Goal: Register for event/course

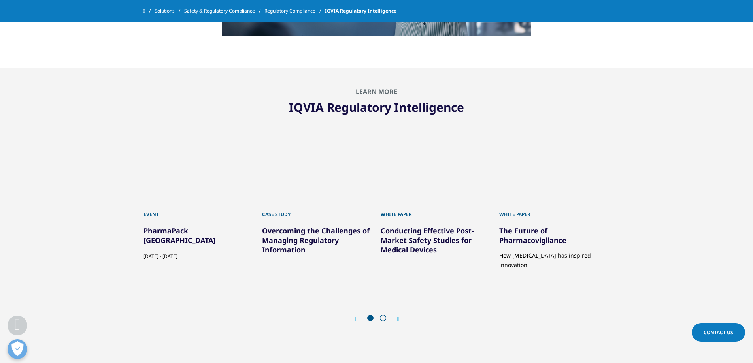
scroll to position [2016, 0]
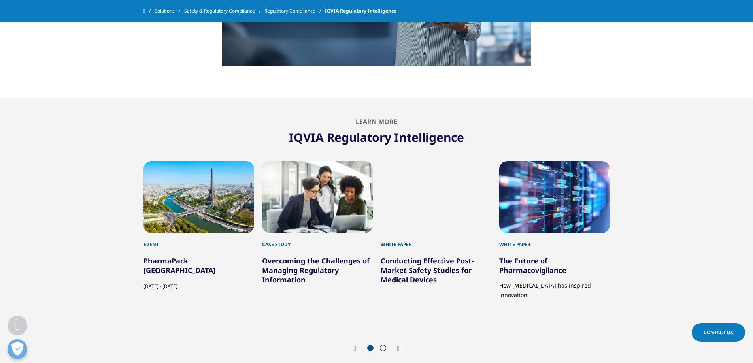
click at [399, 349] on icon "Next slide" at bounding box center [398, 349] width 2 height 6
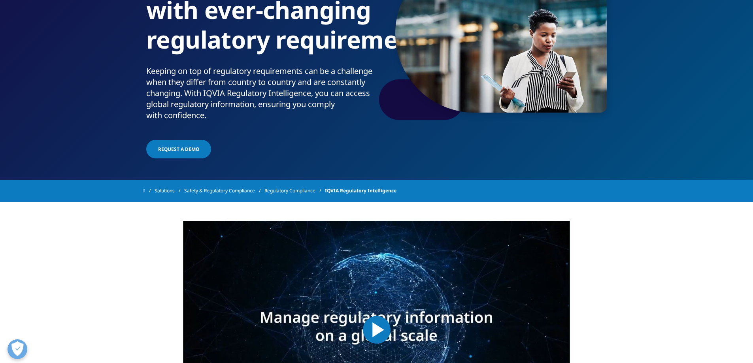
scroll to position [0, 0]
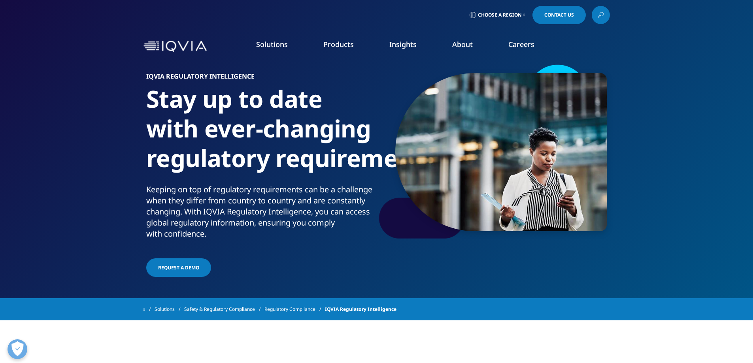
click at [426, 123] on link "Events & Webinars" at bounding box center [483, 121] width 180 height 9
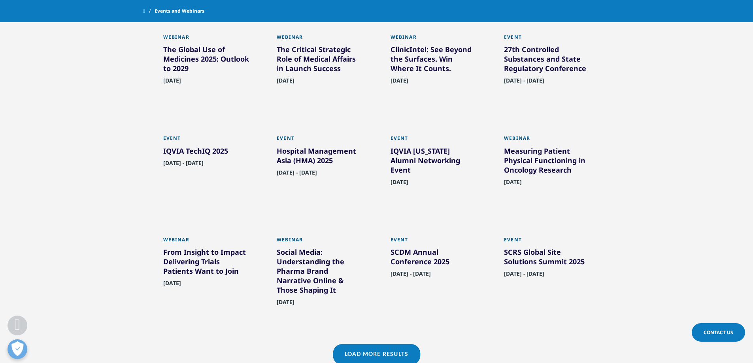
scroll to position [395, 0]
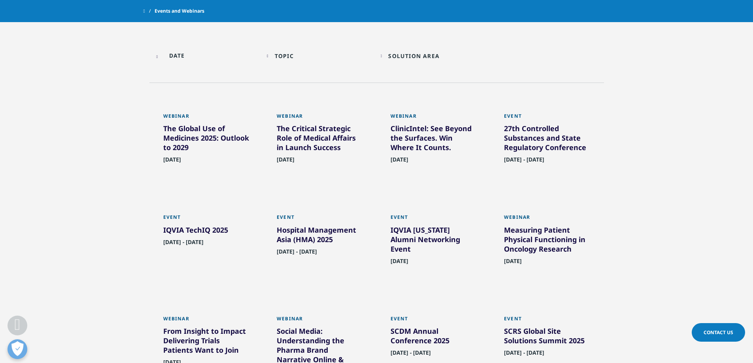
click at [197, 140] on div "The Global Use of Medicines 2025: Outlook to 2029" at bounding box center [206, 140] width 86 height 32
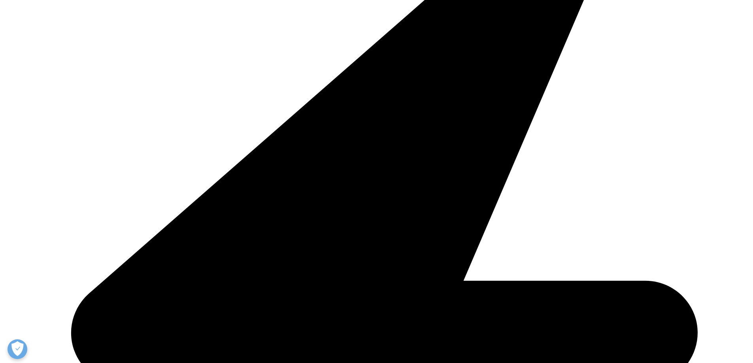
scroll to position [79, 0]
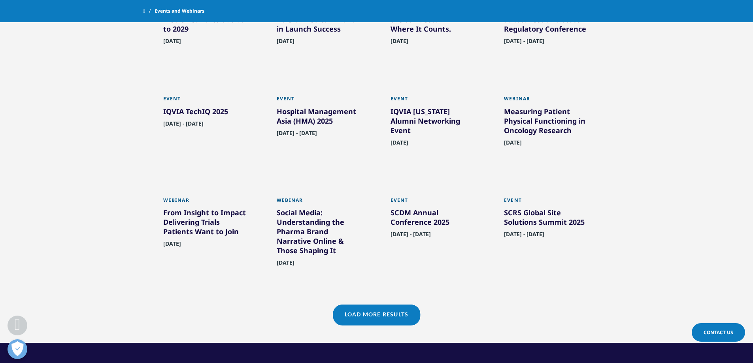
scroll to position [632, 0]
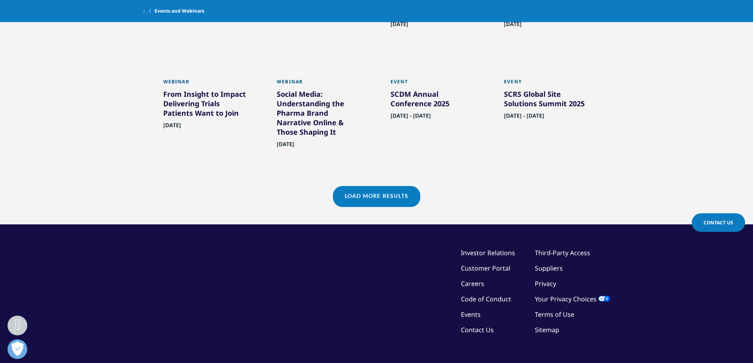
click at [384, 206] on link "Load More Results" at bounding box center [376, 195] width 87 height 19
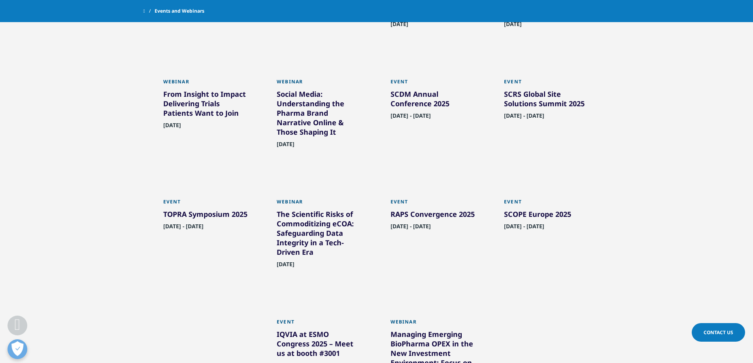
scroll to position [712, 0]
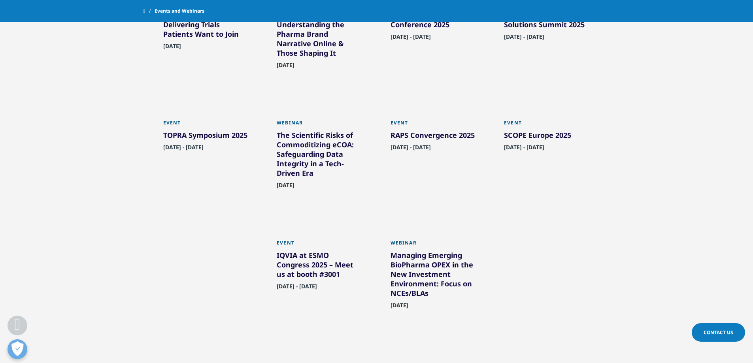
click at [551, 143] on div "SCOPE Europe 2025" at bounding box center [547, 136] width 86 height 13
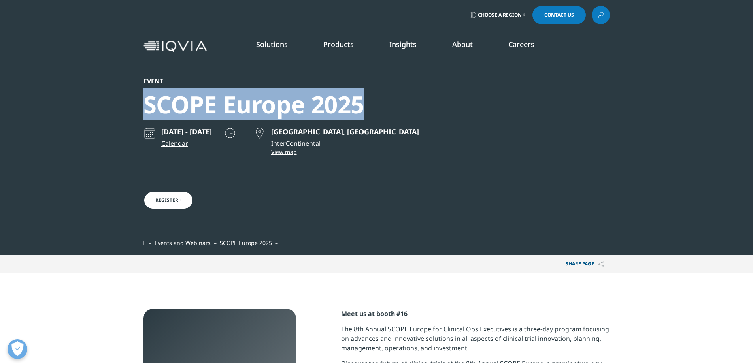
drag, startPoint x: 146, startPoint y: 105, endPoint x: 357, endPoint y: 107, distance: 211.5
click at [357, 107] on div "SCOPE Europe 2025" at bounding box center [281, 105] width 276 height 30
copy div "SCOPE Europe 2025"
